Goal: Task Accomplishment & Management: Complete application form

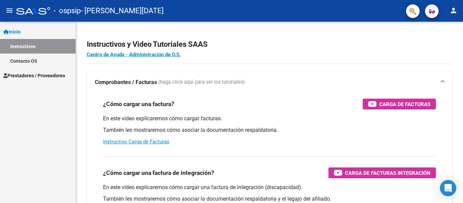
click at [37, 71] on link "Prestadores / Proveedores" at bounding box center [38, 75] width 76 height 15
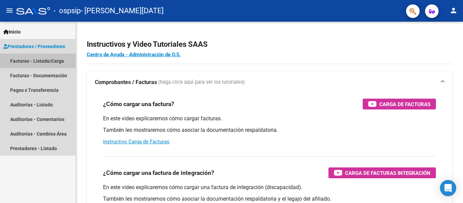
click at [38, 62] on link "Facturas - Listado/Carga" at bounding box center [38, 61] width 76 height 15
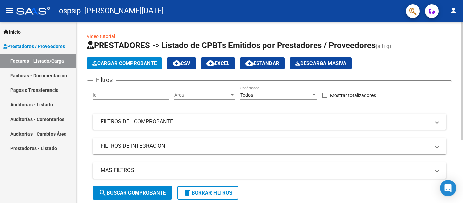
click at [129, 61] on span "Cargar Comprobante" at bounding box center [124, 63] width 64 height 6
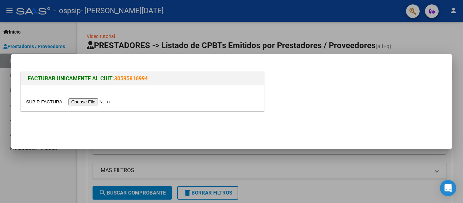
click at [84, 103] on input "file" at bounding box center [69, 101] width 86 height 7
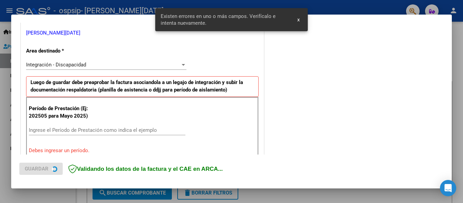
scroll to position [157, 0]
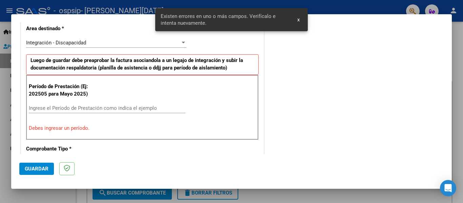
click at [298, 16] on button "x" at bounding box center [298, 20] width 13 height 12
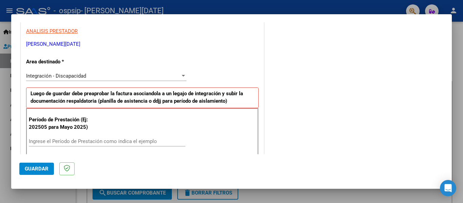
scroll to position [136, 0]
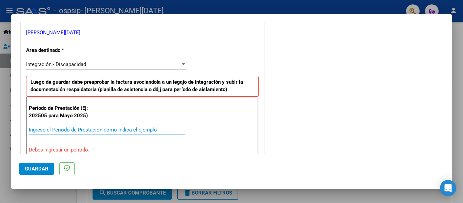
click at [74, 129] on input "Ingrese el Período de Prestación como indica el ejemplo" at bounding box center [107, 130] width 157 height 6
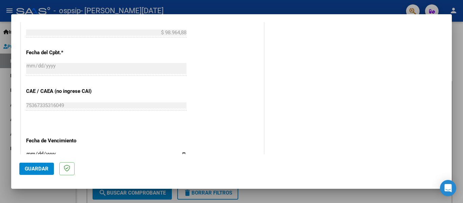
scroll to position [407, 0]
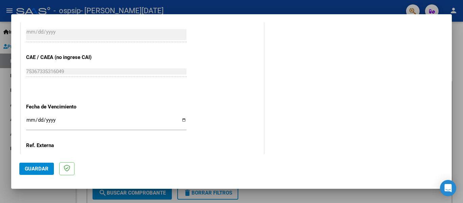
type input "202508"
click at [61, 119] on input "Ingresar la fecha" at bounding box center [106, 122] width 160 height 11
click at [181, 121] on input "Ingresar la fecha" at bounding box center [106, 122] width 160 height 11
click at [179, 121] on input "Ingresar la fecha" at bounding box center [106, 122] width 160 height 11
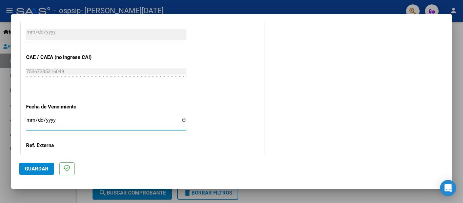
click at [181, 121] on input "Ingresar la fecha" at bounding box center [106, 122] width 160 height 11
type input "[DATE]"
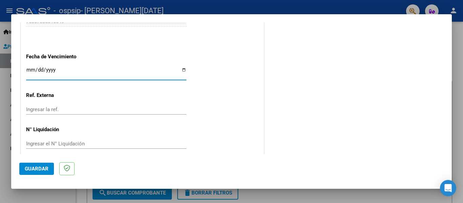
scroll to position [465, 0]
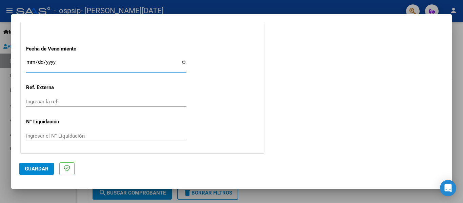
click at [182, 62] on input "[DATE]" at bounding box center [106, 64] width 160 height 11
click at [41, 171] on span "Guardar" at bounding box center [37, 169] width 24 height 6
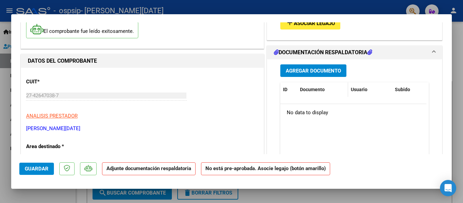
scroll to position [68, 0]
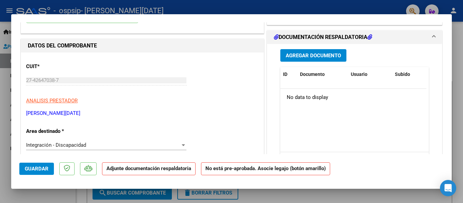
click at [301, 54] on span "Agregar Documento" at bounding box center [313, 56] width 55 height 6
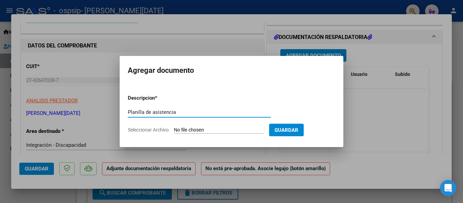
type input "Planilla de asistencia"
click at [218, 130] on input "Seleccionar Archivo" at bounding box center [219, 130] width 90 height 6
type input "C:\fakepath\Planilla Agosto - [PERSON_NAME].pdf"
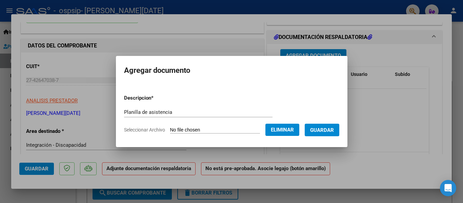
click at [332, 132] on span "Guardar" at bounding box center [322, 130] width 24 height 6
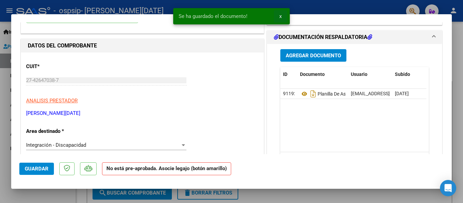
click at [279, 15] on span "x" at bounding box center [280, 16] width 2 height 6
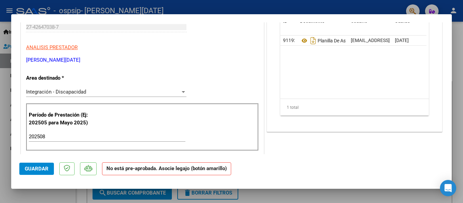
scroll to position [118, 0]
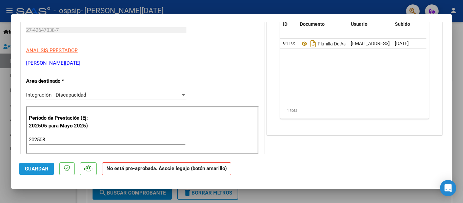
click at [44, 171] on span "Guardar" at bounding box center [37, 169] width 24 height 6
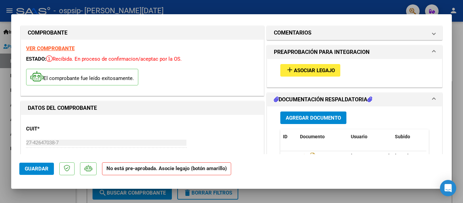
scroll to position [0, 0]
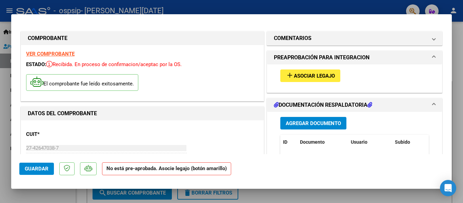
click at [314, 73] on span "Asociar Legajo" at bounding box center [314, 76] width 41 height 6
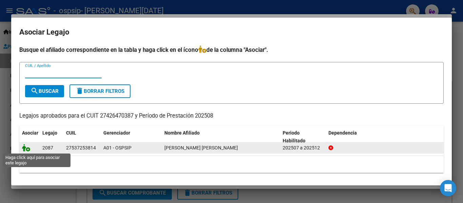
click at [27, 147] on icon at bounding box center [26, 147] width 8 height 7
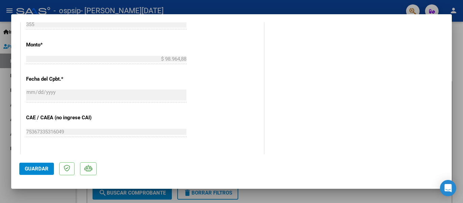
scroll to position [373, 0]
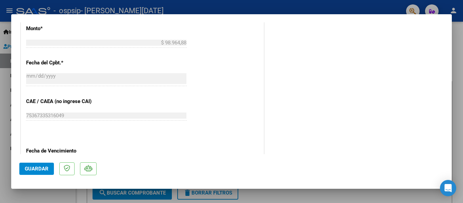
click at [31, 166] on span "Guardar" at bounding box center [37, 169] width 24 height 6
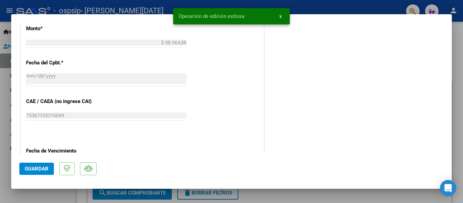
click at [456, 50] on div at bounding box center [231, 101] width 463 height 203
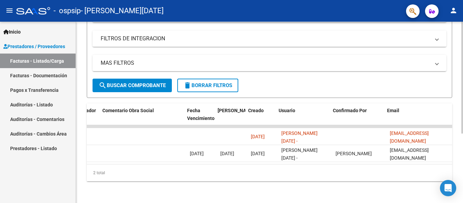
scroll to position [0, 1064]
